Goal: Transaction & Acquisition: Download file/media

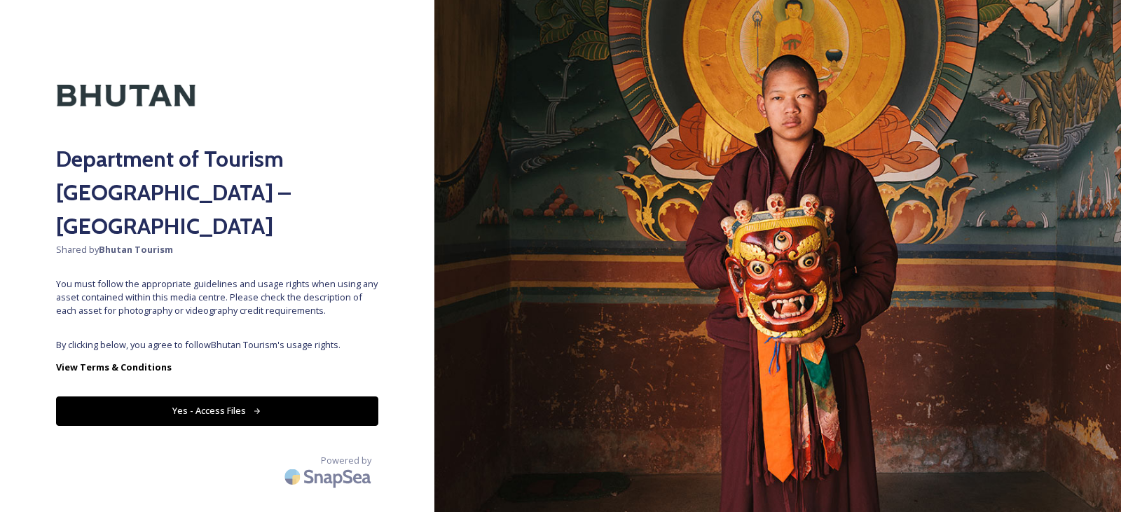
click at [250, 396] on button "Yes - Access Files" at bounding box center [217, 410] width 322 height 29
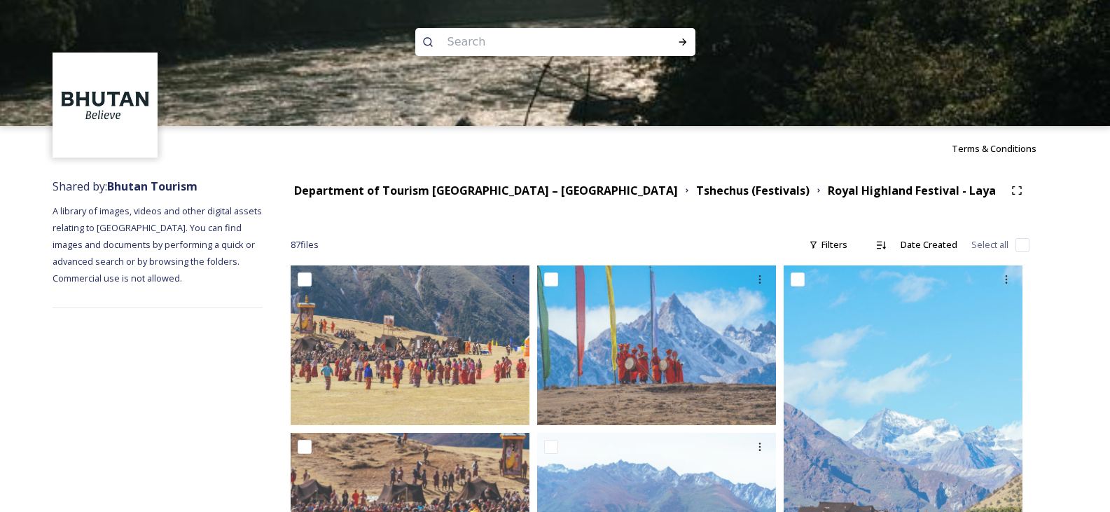
click at [420, 186] on div at bounding box center [555, 189] width 1110 height 126
click at [417, 195] on div at bounding box center [555, 189] width 1110 height 126
click at [450, 195] on div at bounding box center [555, 189] width 1110 height 126
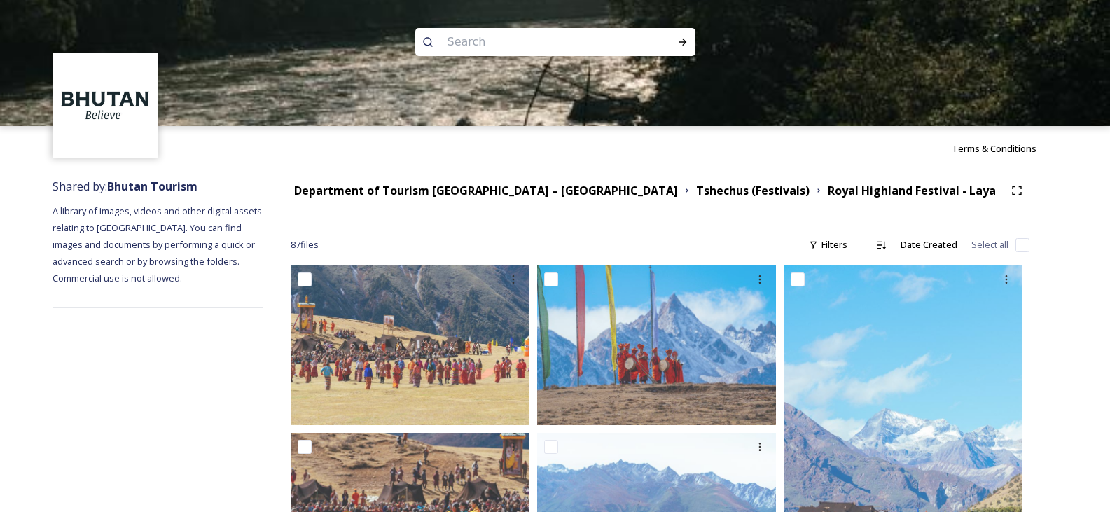
click at [450, 195] on div at bounding box center [555, 189] width 1110 height 126
click at [461, 195] on strong "Department of Tourism [GEOGRAPHIC_DATA] – [GEOGRAPHIC_DATA]" at bounding box center [486, 190] width 384 height 15
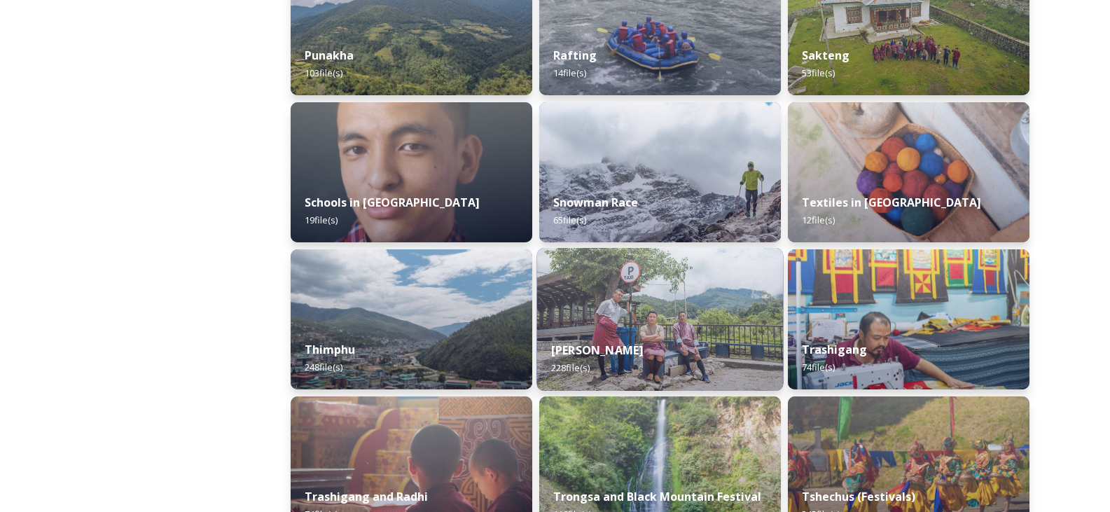
scroll to position [1471, 0]
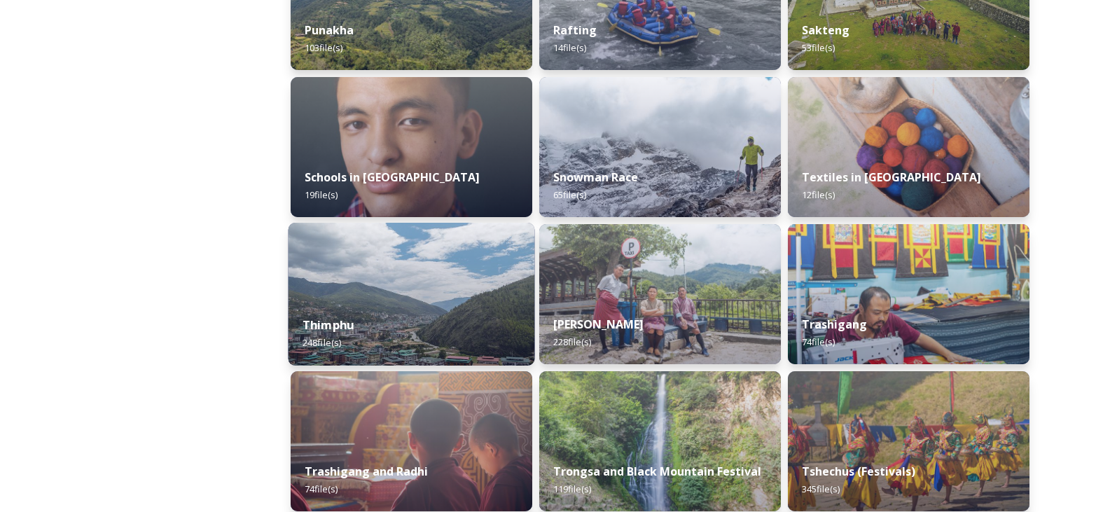
click at [467, 263] on img at bounding box center [412, 294] width 247 height 143
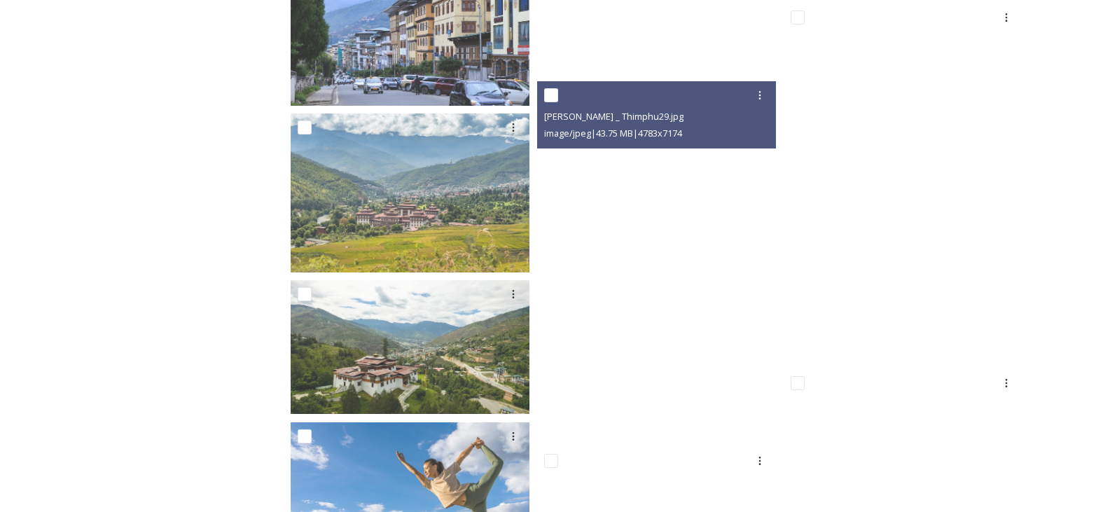
scroll to position [3524, 0]
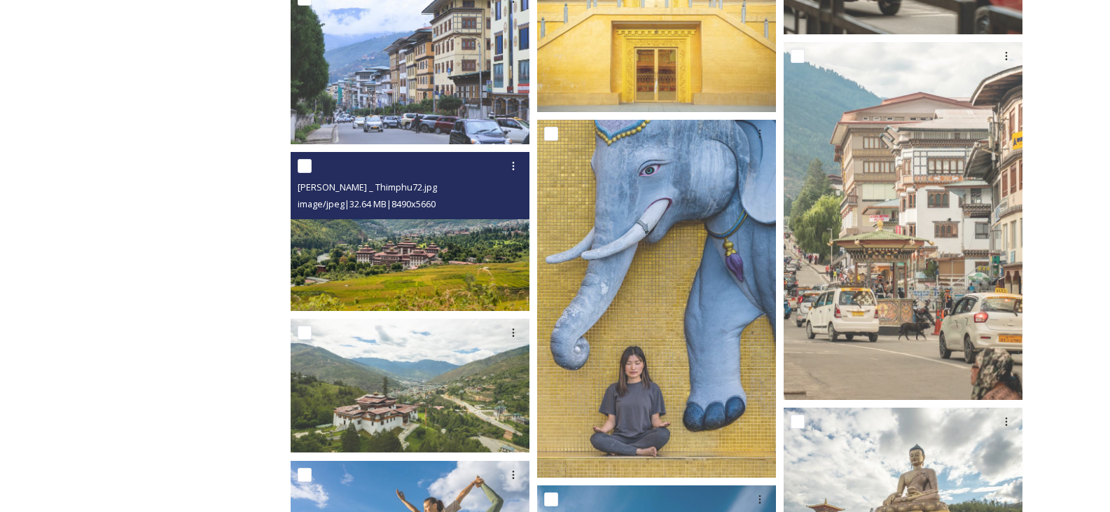
click at [466, 243] on img at bounding box center [410, 231] width 239 height 159
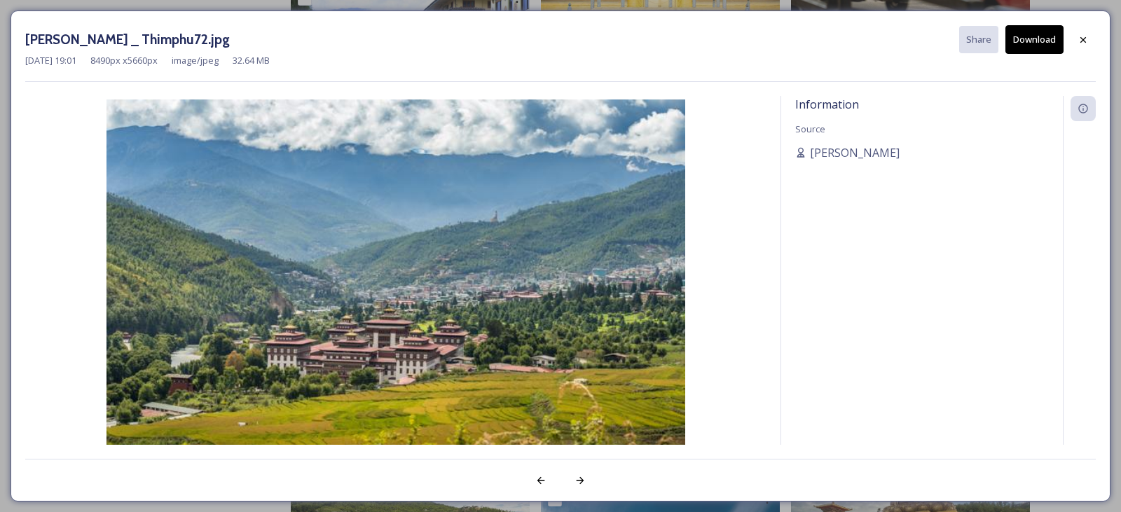
click at [1038, 42] on button "Download" at bounding box center [1034, 39] width 58 height 29
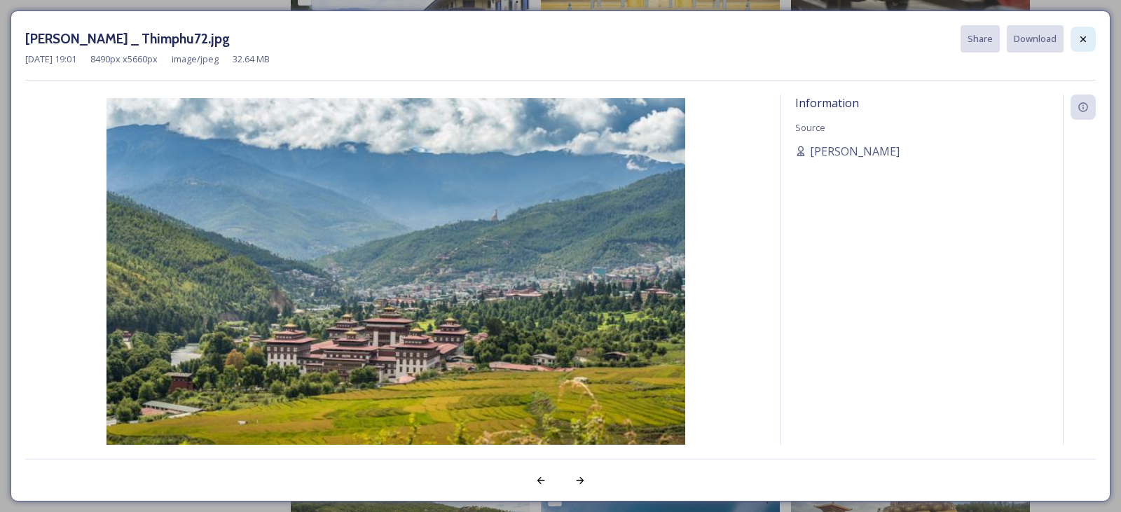
click at [1081, 41] on icon at bounding box center [1083, 39] width 6 height 6
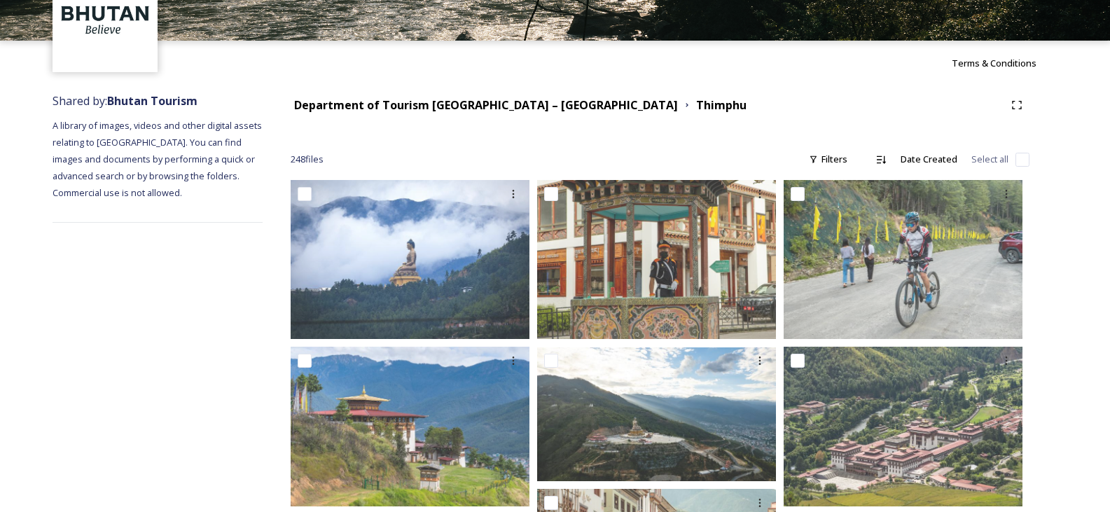
scroll to position [0, 0]
